Goal: Task Accomplishment & Management: Use online tool/utility

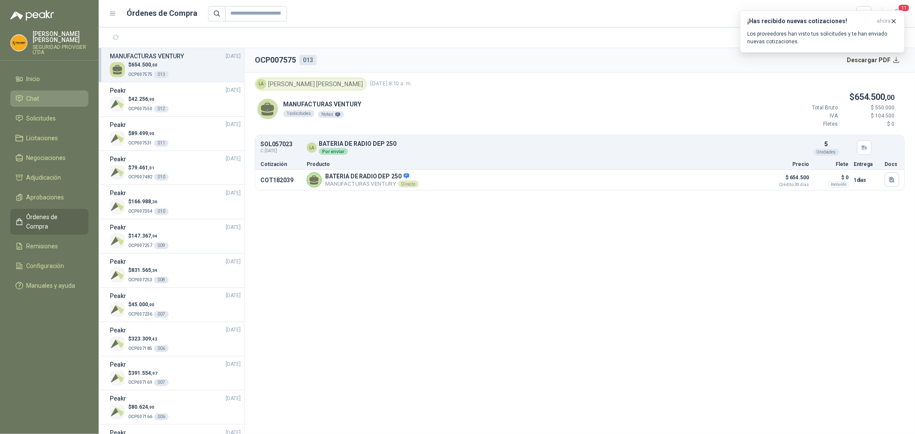
click at [36, 100] on span "Chat" at bounding box center [33, 98] width 13 height 9
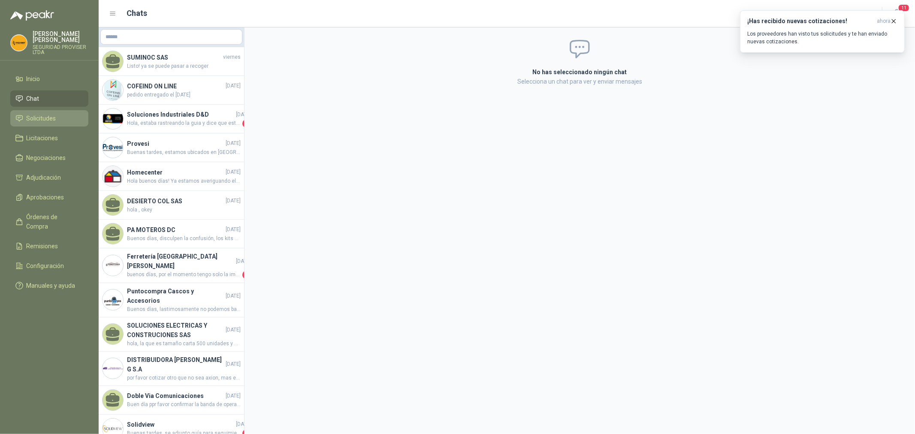
click at [42, 120] on span "Solicitudes" at bounding box center [42, 118] width 30 height 9
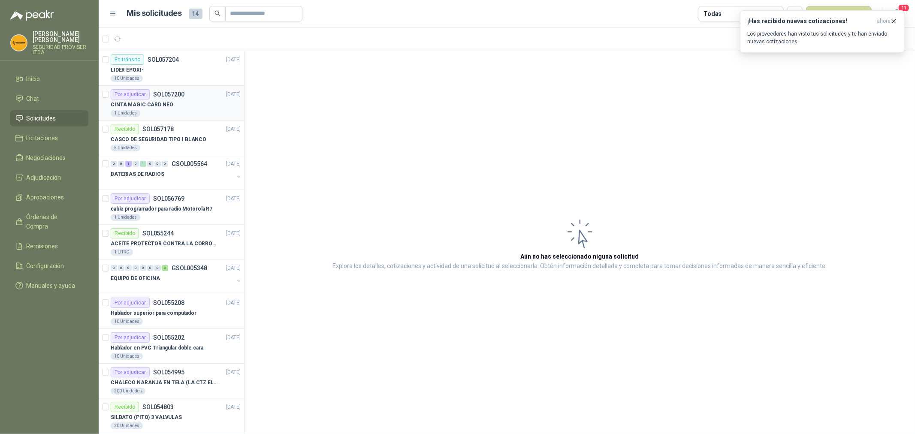
click at [202, 117] on div "1 Unidades" at bounding box center [176, 113] width 130 height 7
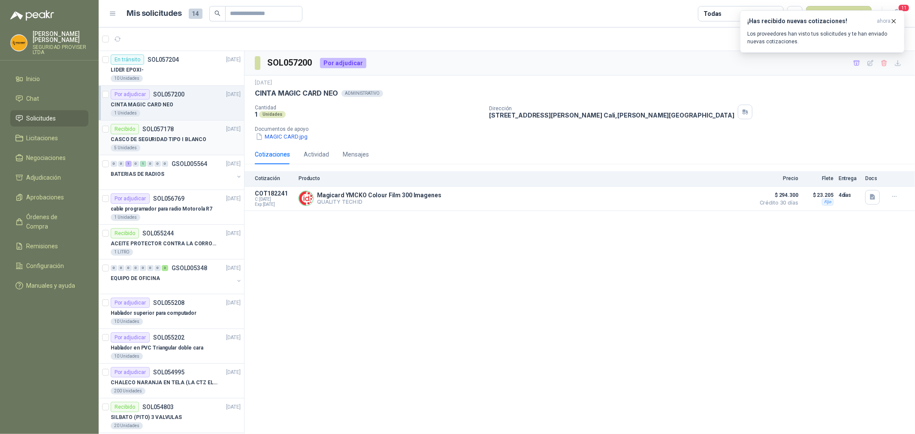
click at [206, 145] on div "5 Unidades" at bounding box center [176, 148] width 130 height 7
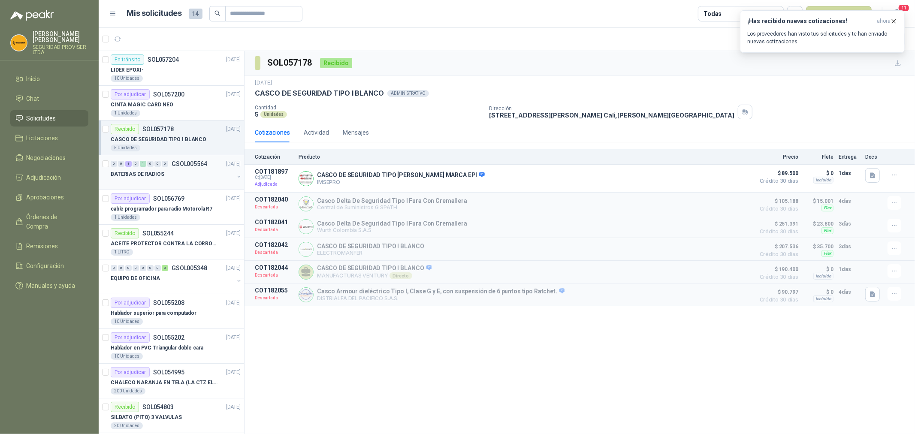
click at [202, 175] on div "BATERIAS DE RADIOS" at bounding box center [172, 174] width 123 height 10
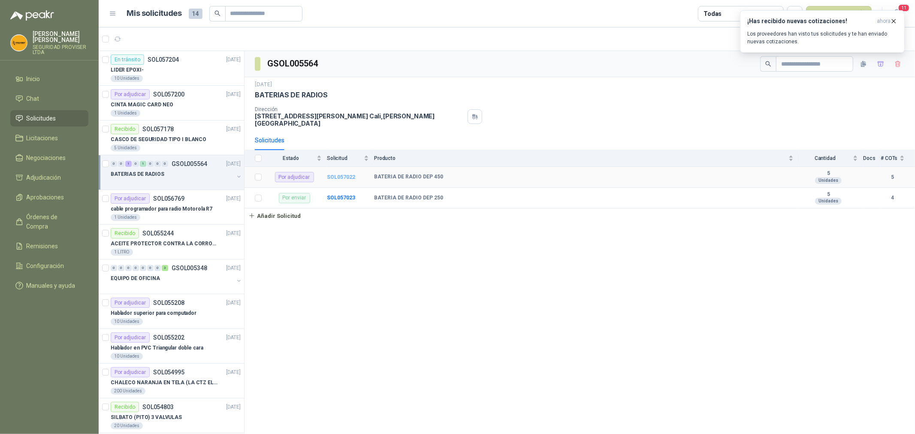
click at [344, 177] on b "SOL057022" at bounding box center [341, 177] width 28 height 6
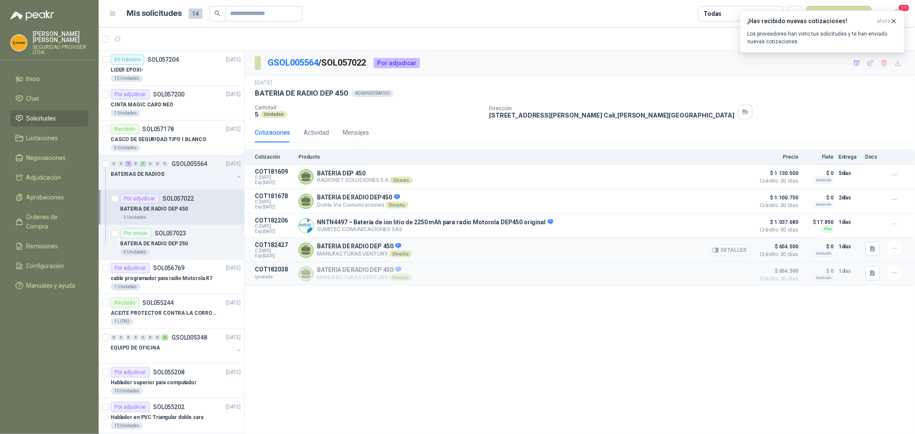
click at [738, 251] on button "Detalles" at bounding box center [730, 250] width 40 height 12
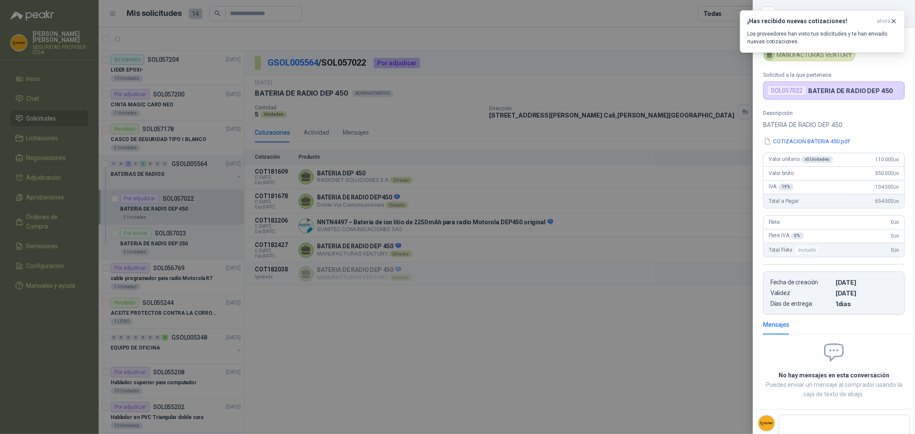
click at [699, 320] on div at bounding box center [457, 217] width 915 height 434
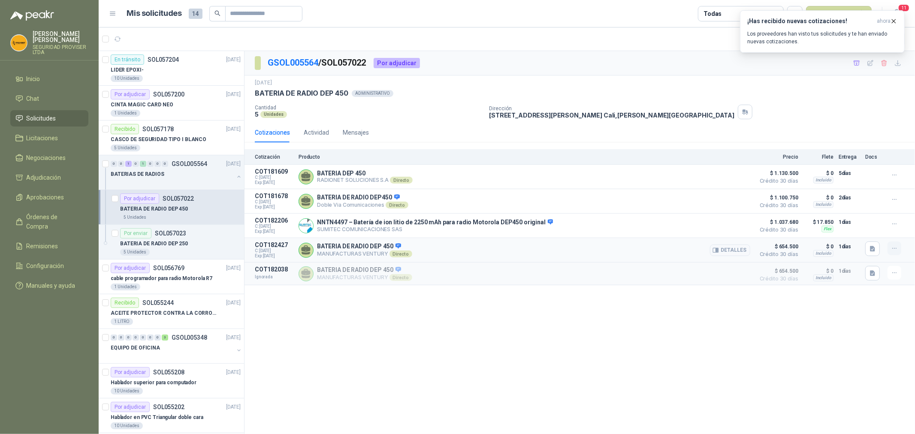
click at [895, 250] on icon "button" at bounding box center [894, 248] width 7 height 7
click at [874, 217] on button "Añadir" at bounding box center [877, 215] width 69 height 14
click at [54, 181] on span "Adjudicación" at bounding box center [44, 177] width 35 height 9
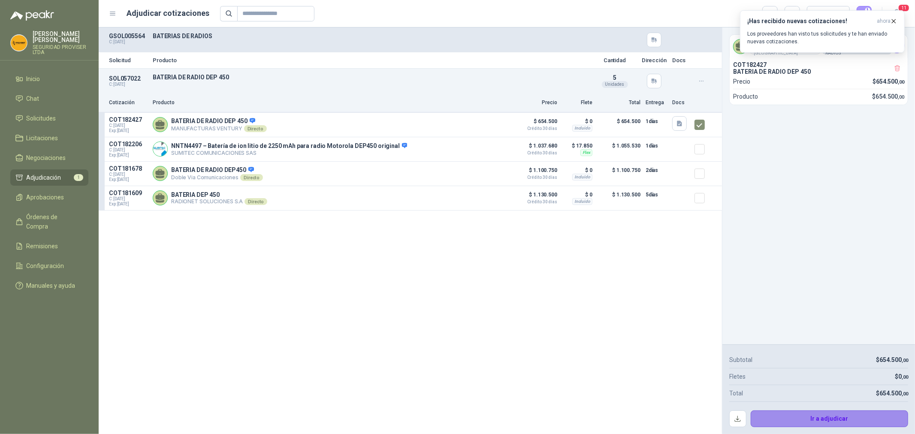
click at [848, 419] on button "Ir a adjudicar" at bounding box center [830, 418] width 158 height 17
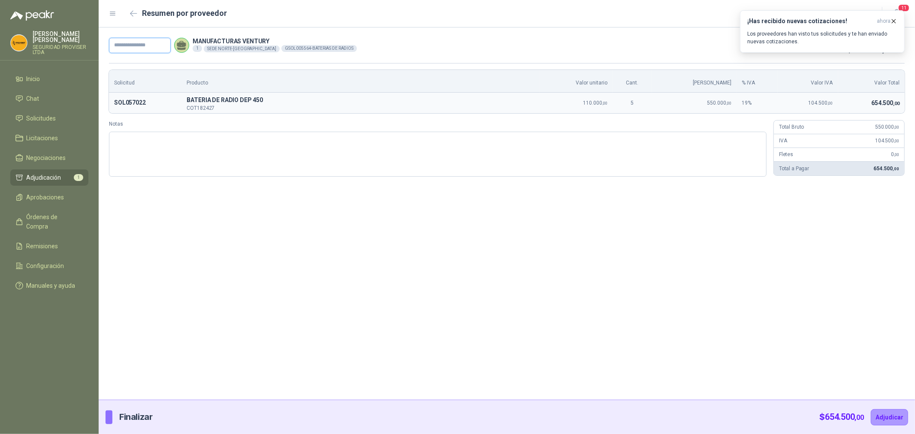
click at [141, 48] on input "text" at bounding box center [140, 45] width 62 height 15
type input "***"
click at [892, 416] on button "Adjudicar" at bounding box center [889, 417] width 37 height 16
